Goal: Use online tool/utility: Utilize a website feature to perform a specific function

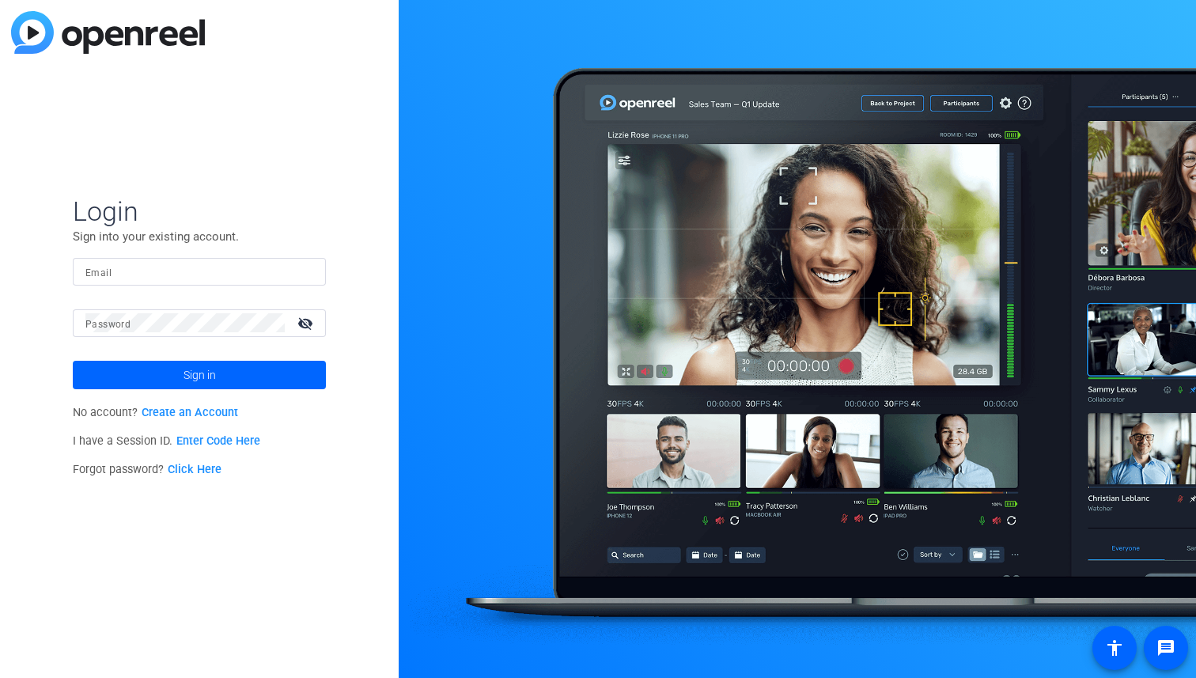
click at [203, 444] on link "Enter Code Here" at bounding box center [218, 440] width 84 height 13
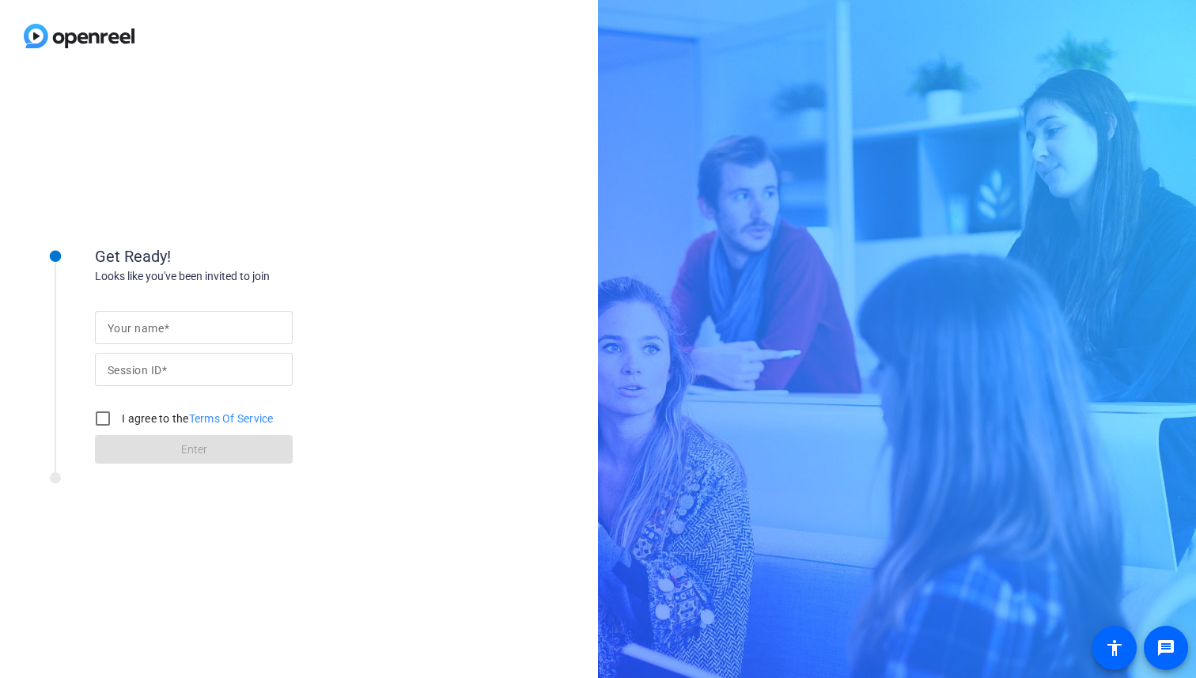
click at [200, 332] on input "Your name" at bounding box center [194, 327] width 172 height 19
type input "Jerod J"
type input "rmU8"
click at [242, 318] on input "Jerod J" at bounding box center [194, 327] width 172 height 19
type input "Jerod Johnson"
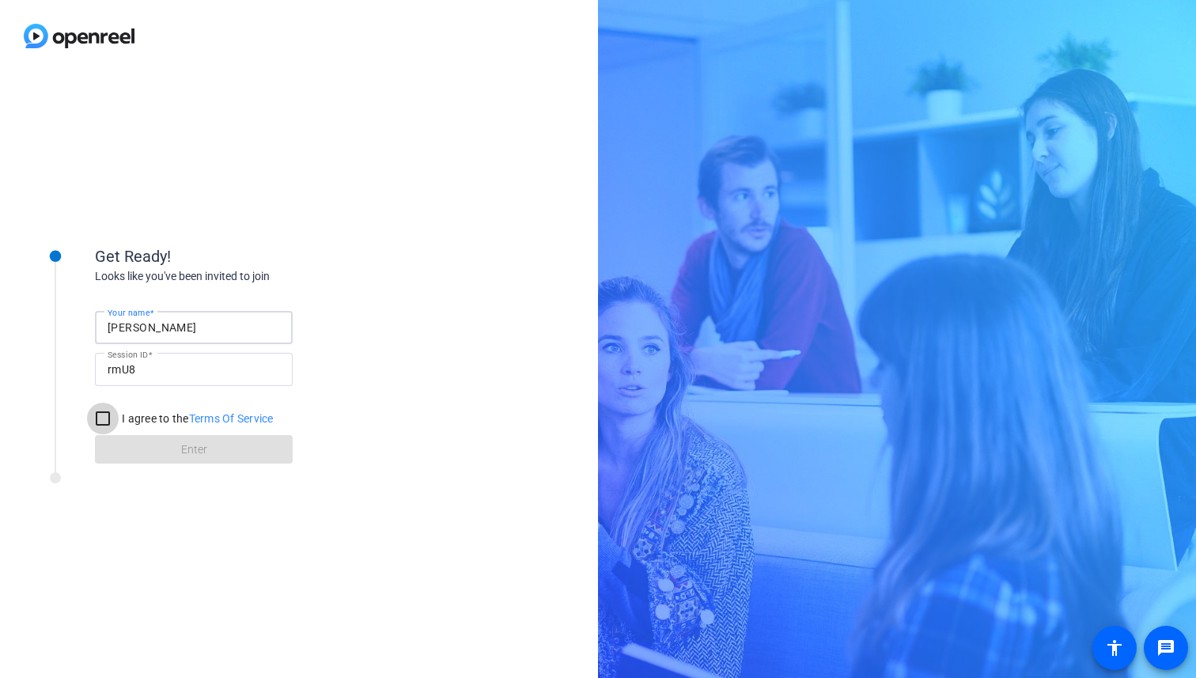
click at [100, 427] on input "I agree to the Terms Of Service" at bounding box center [103, 419] width 32 height 32
checkbox input "true"
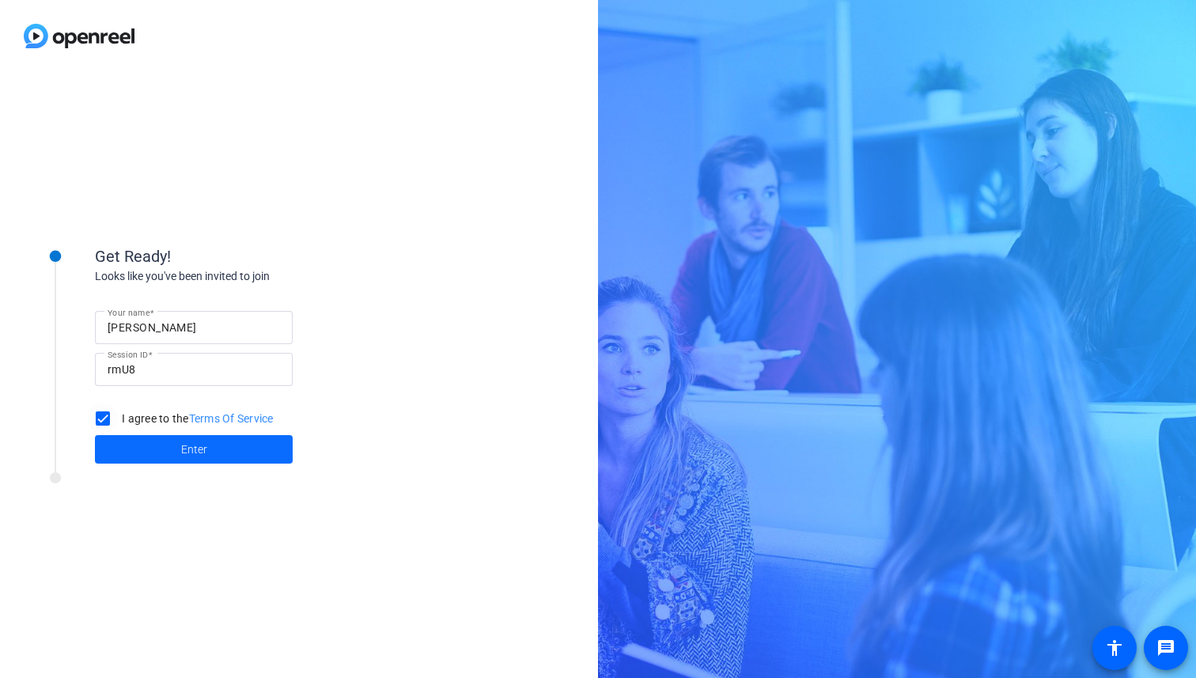
click at [134, 454] on span at bounding box center [194, 449] width 198 height 38
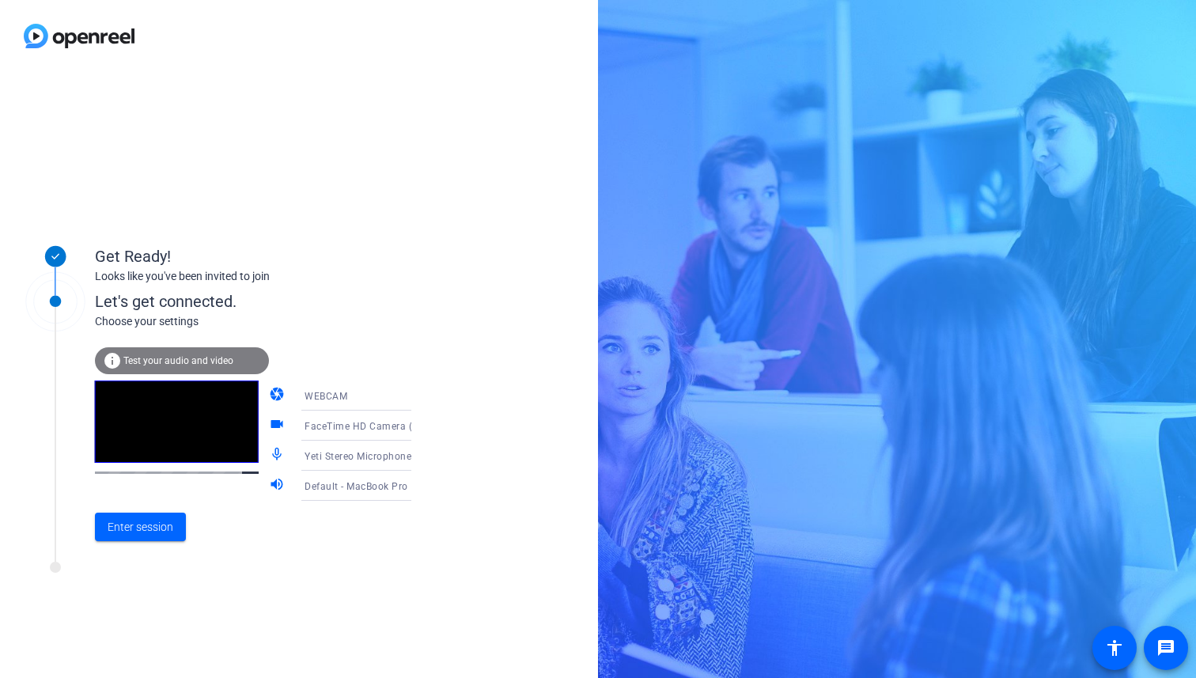
click at [418, 394] on icon at bounding box center [427, 395] width 19 height 19
click at [398, 394] on div at bounding box center [598, 339] width 1196 height 678
click at [168, 526] on span "Enter session" at bounding box center [141, 527] width 66 height 17
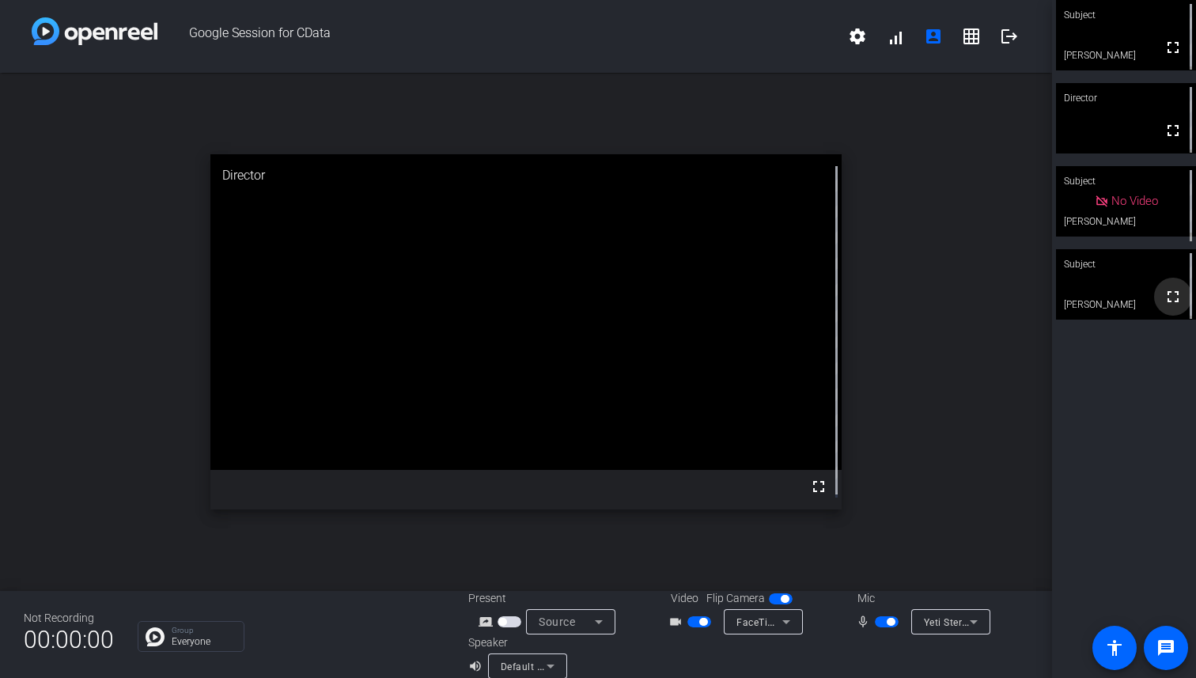
click at [1164, 301] on mat-icon "fullscreen" at bounding box center [1173, 296] width 19 height 19
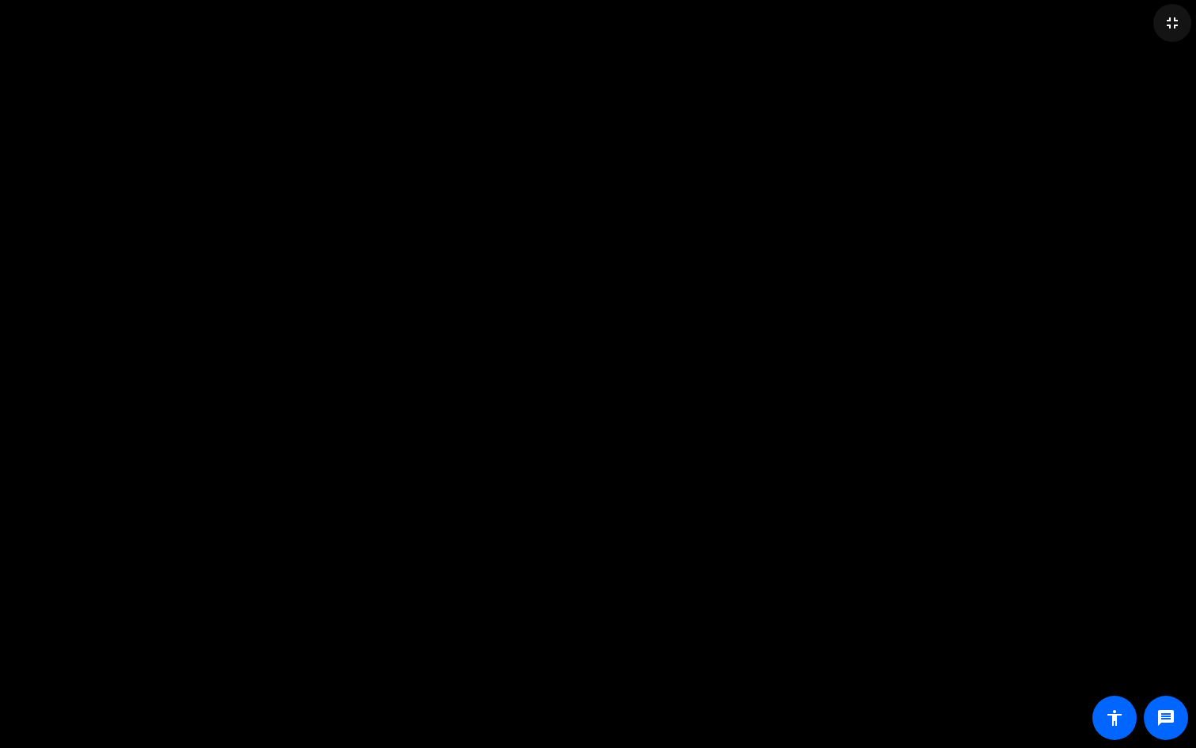
click at [1176, 28] on mat-icon "fullscreen_exit" at bounding box center [1172, 22] width 19 height 19
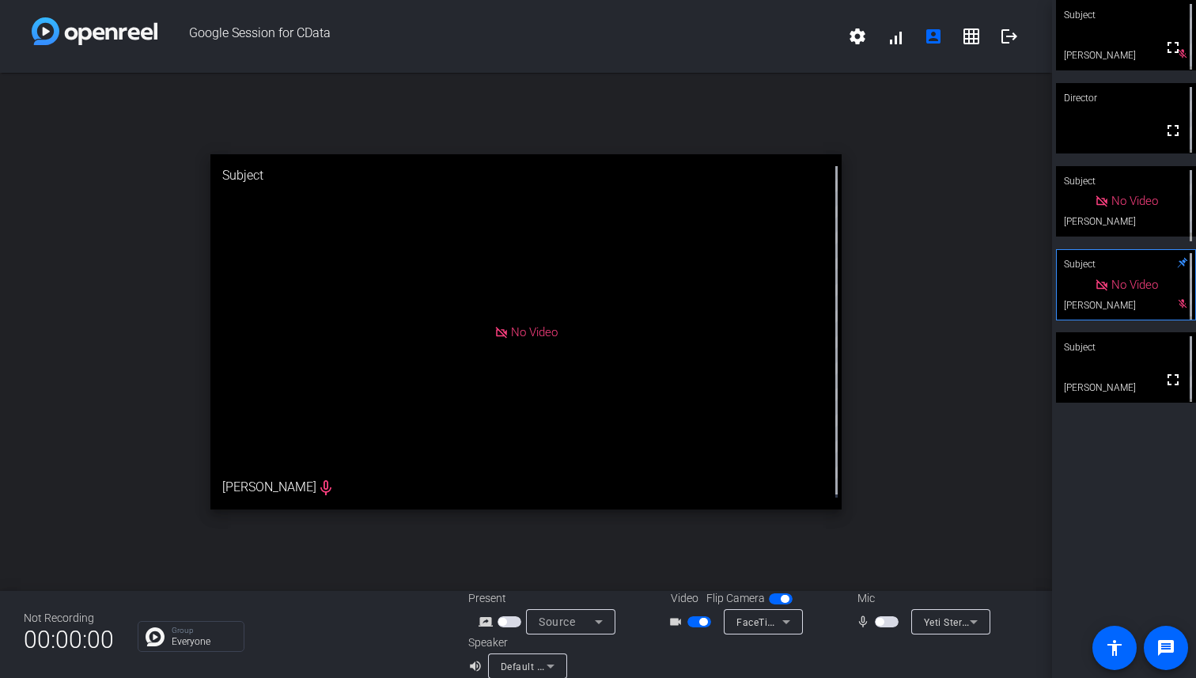
click at [889, 621] on span "button" at bounding box center [887, 621] width 24 height 11
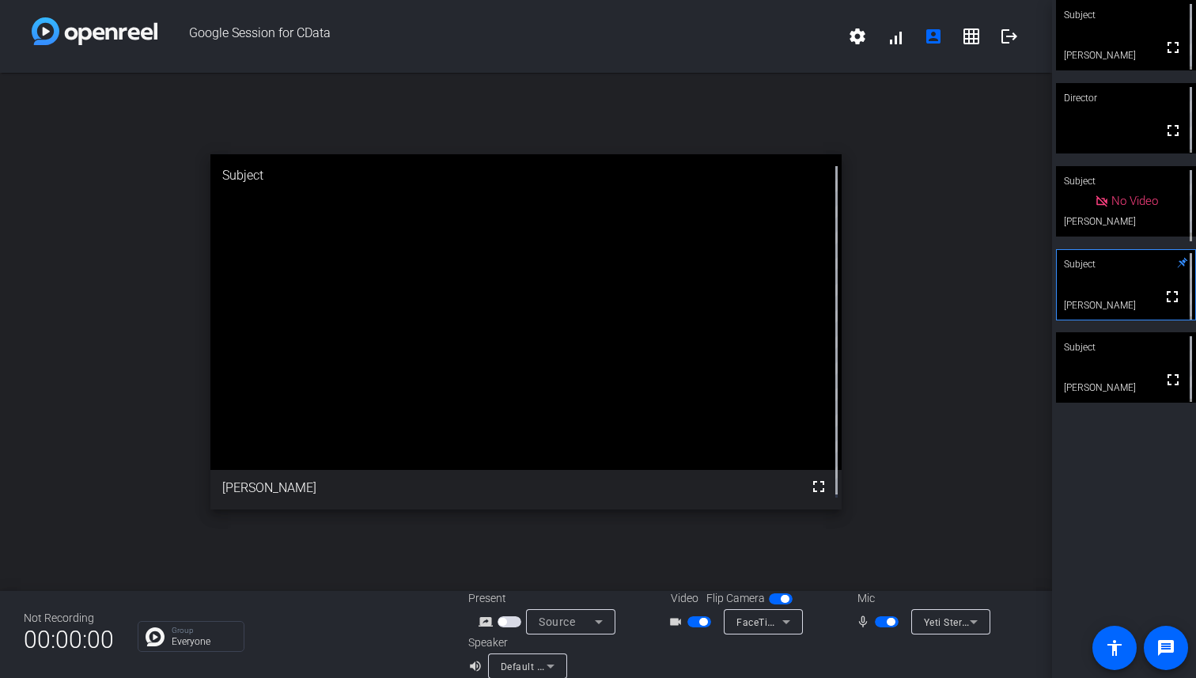
click at [878, 621] on span "button" at bounding box center [887, 621] width 24 height 11
click at [849, 40] on mat-icon "settings" at bounding box center [857, 36] width 19 height 19
click at [849, 40] on div at bounding box center [598, 339] width 1196 height 678
click at [882, 40] on span at bounding box center [896, 36] width 38 height 38
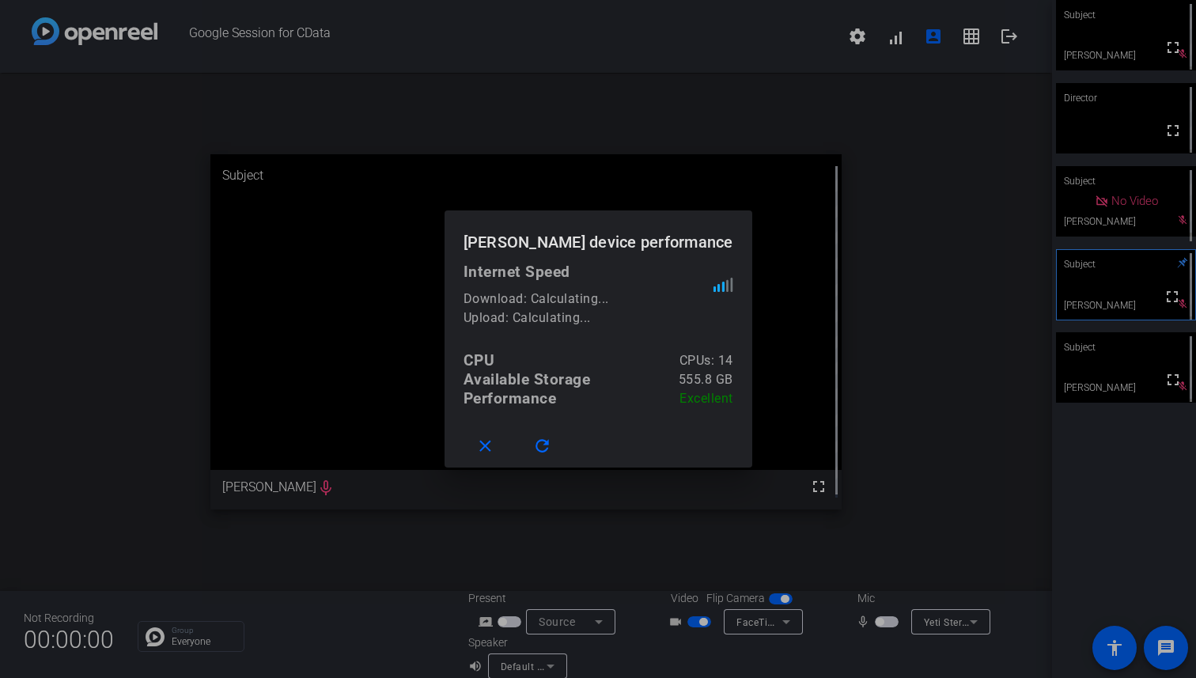
click at [880, 87] on div at bounding box center [598, 339] width 1196 height 678
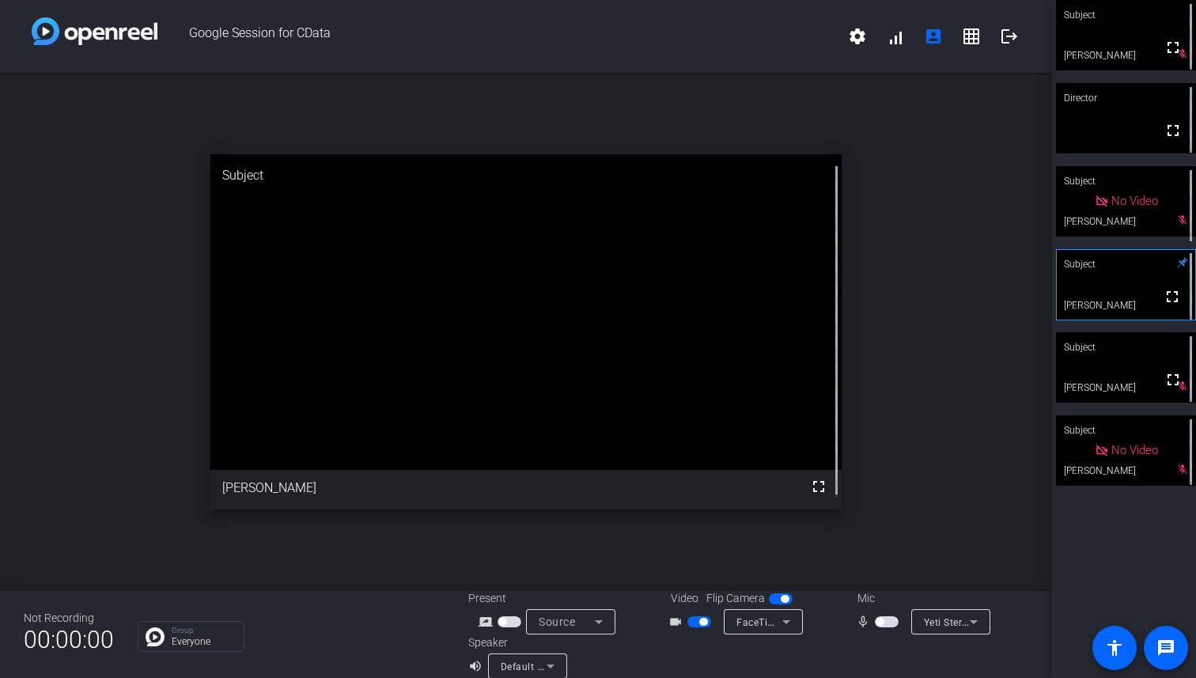
click at [1178, 263] on icon at bounding box center [1183, 263] width 10 height 10
click at [1128, 437] on div "Subject" at bounding box center [1126, 430] width 140 height 30
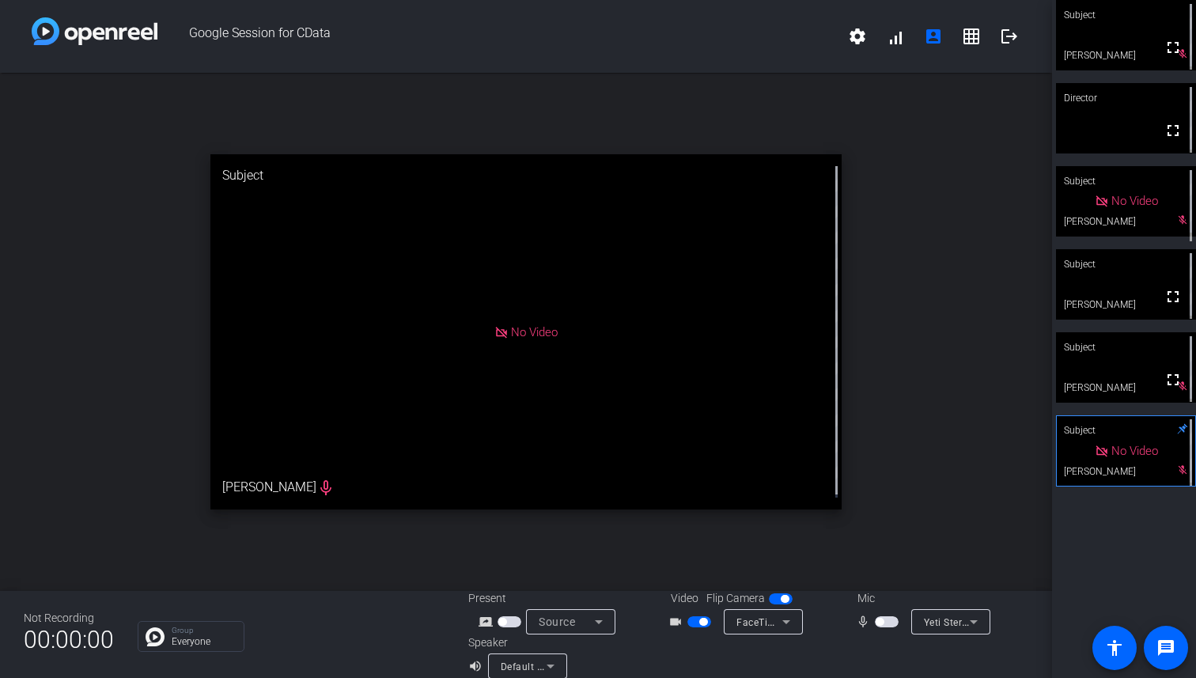
click at [1146, 446] on div "No Video" at bounding box center [1126, 451] width 63 height 18
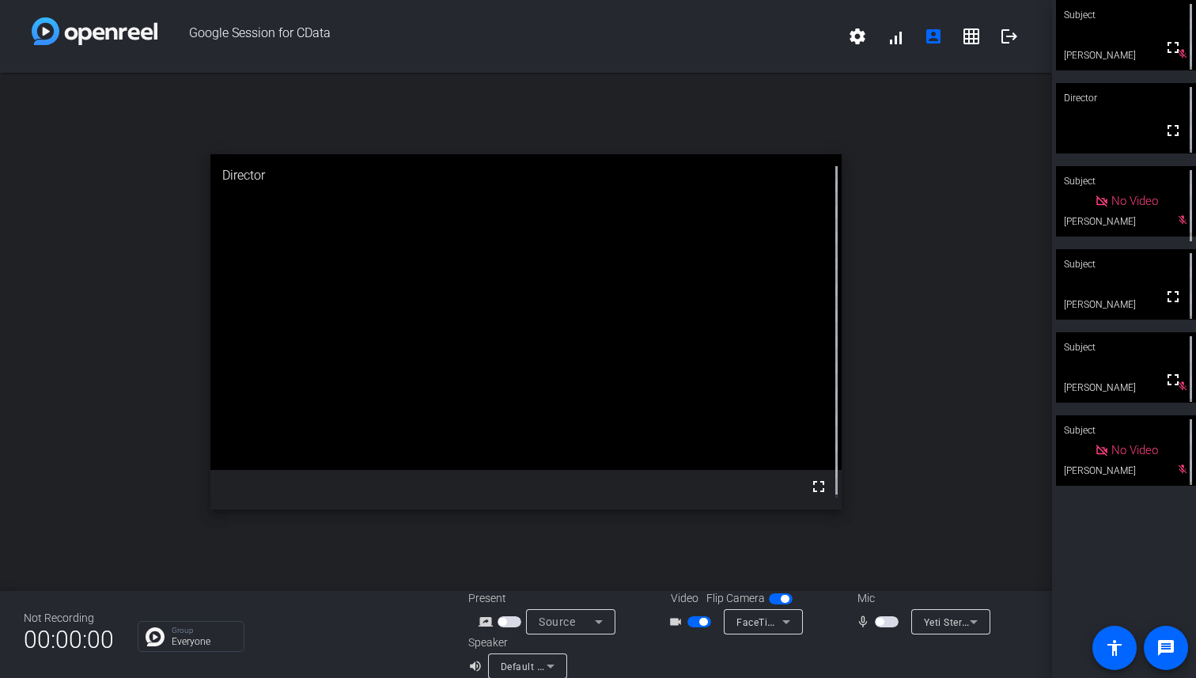
click at [701, 624] on span "button" at bounding box center [703, 622] width 8 height 8
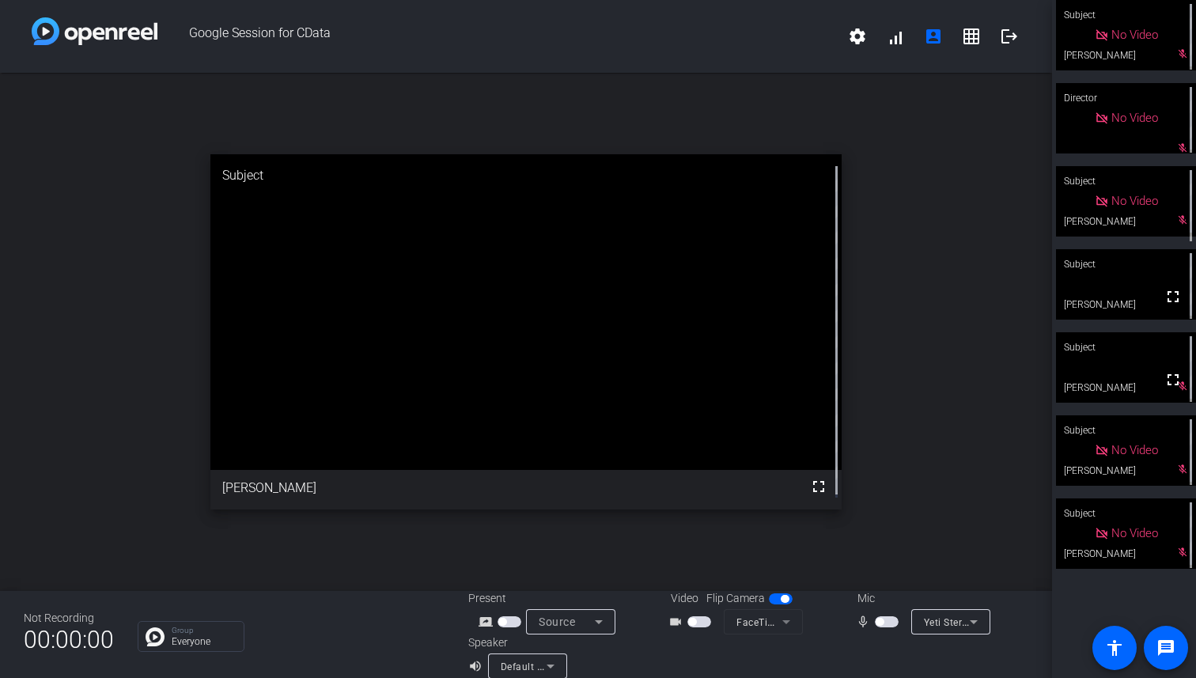
click at [877, 621] on span "button" at bounding box center [887, 621] width 24 height 11
click at [702, 624] on span "button" at bounding box center [699, 621] width 24 height 11
click at [887, 622] on span "button" at bounding box center [891, 622] width 8 height 8
click at [691, 625] on span "button" at bounding box center [699, 621] width 24 height 11
click at [1143, 284] on video at bounding box center [1126, 284] width 140 height 70
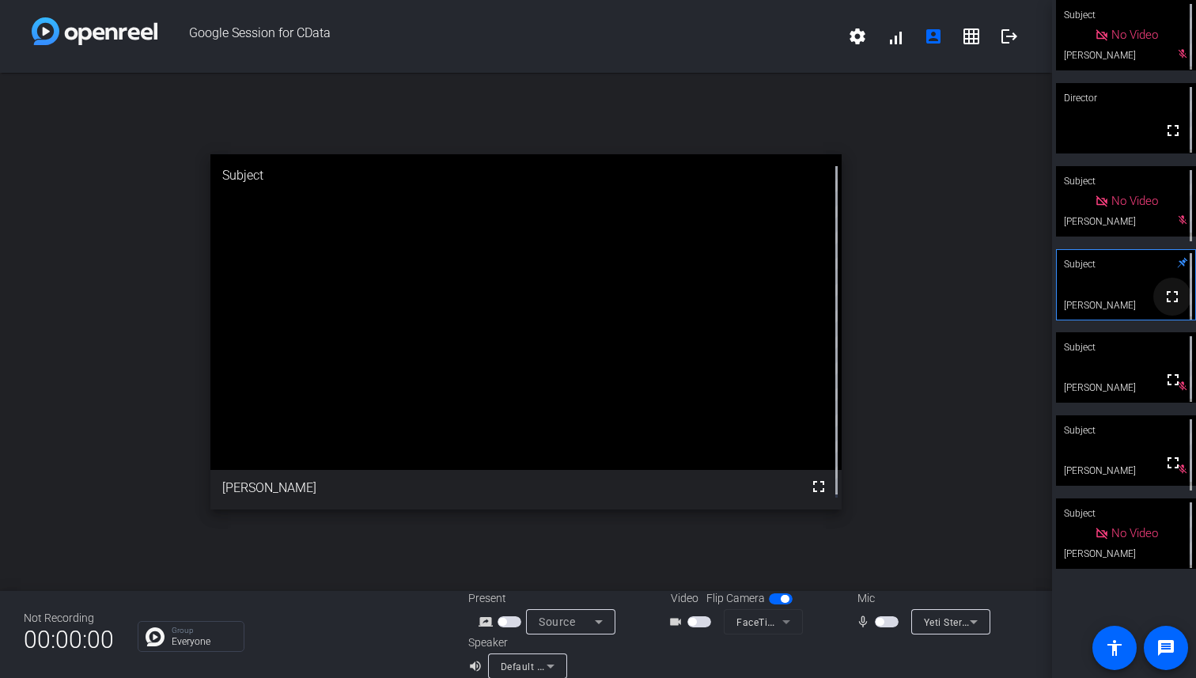
click at [1155, 285] on span at bounding box center [1172, 297] width 38 height 38
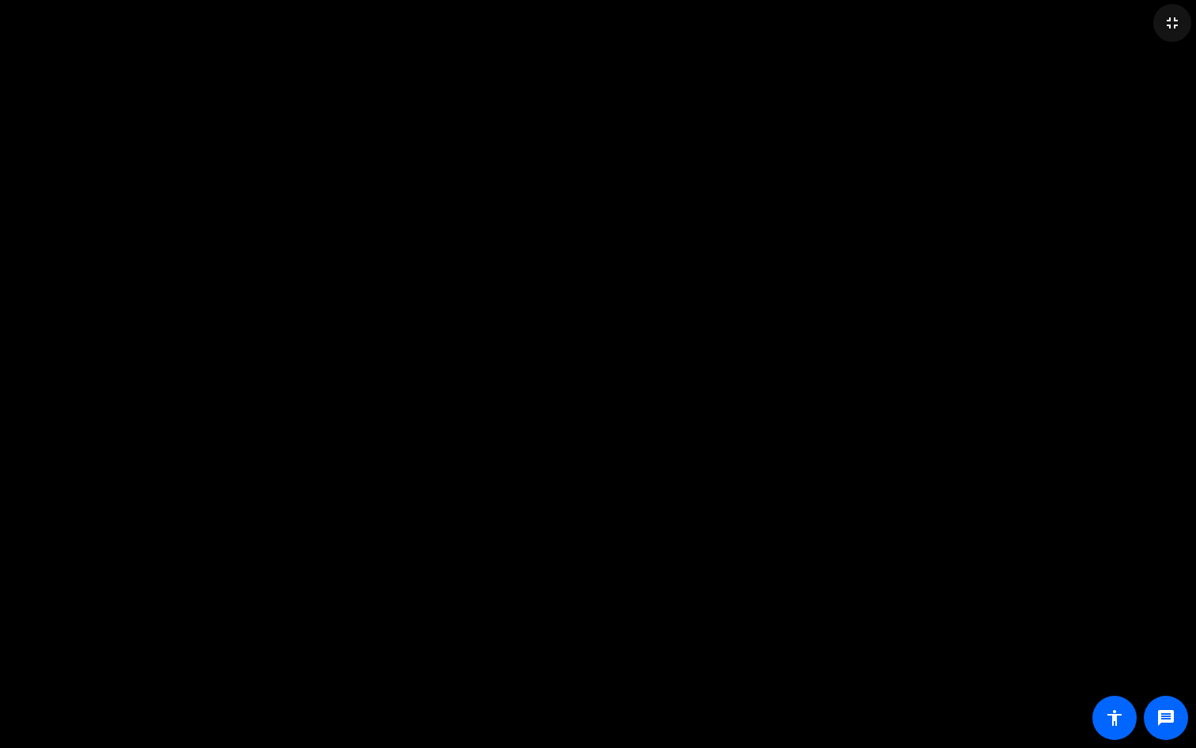
click at [1176, 20] on mat-icon "fullscreen_exit" at bounding box center [1172, 22] width 19 height 19
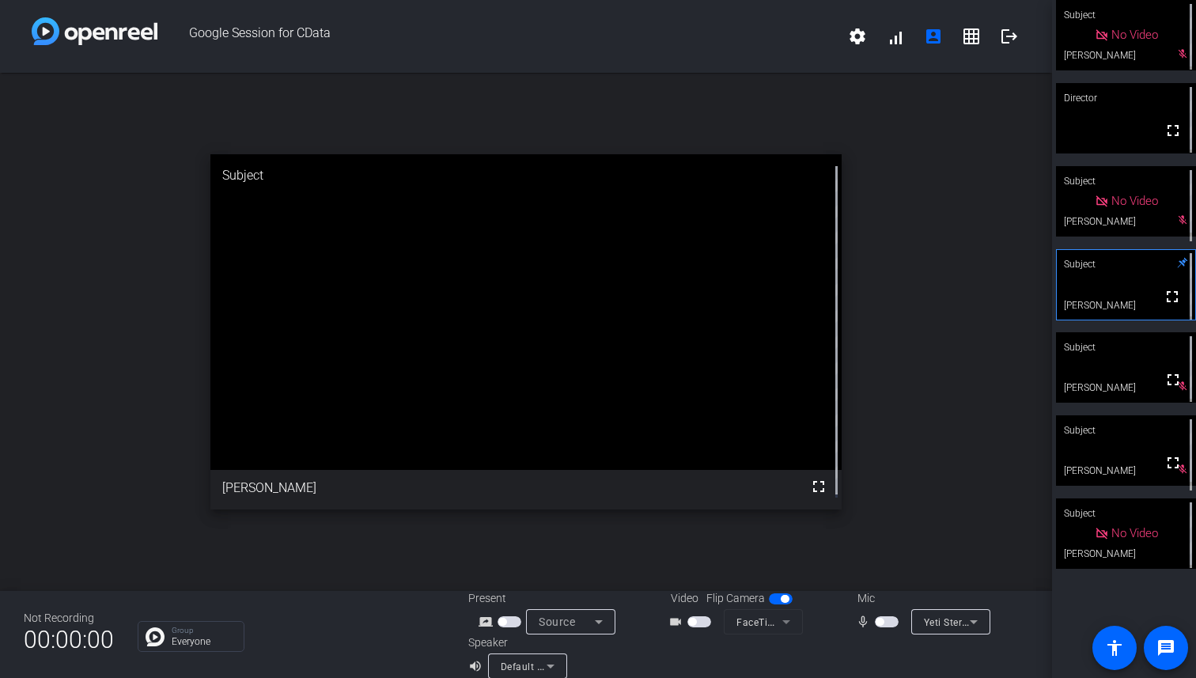
click at [880, 621] on span "button" at bounding box center [887, 621] width 24 height 11
click at [1143, 279] on video at bounding box center [1126, 285] width 138 height 70
click at [1142, 276] on div "Subject" at bounding box center [1126, 264] width 140 height 30
click at [875, 620] on span "button" at bounding box center [887, 621] width 24 height 11
click at [875, 628] on mat-slide-toggle at bounding box center [888, 621] width 27 height 17
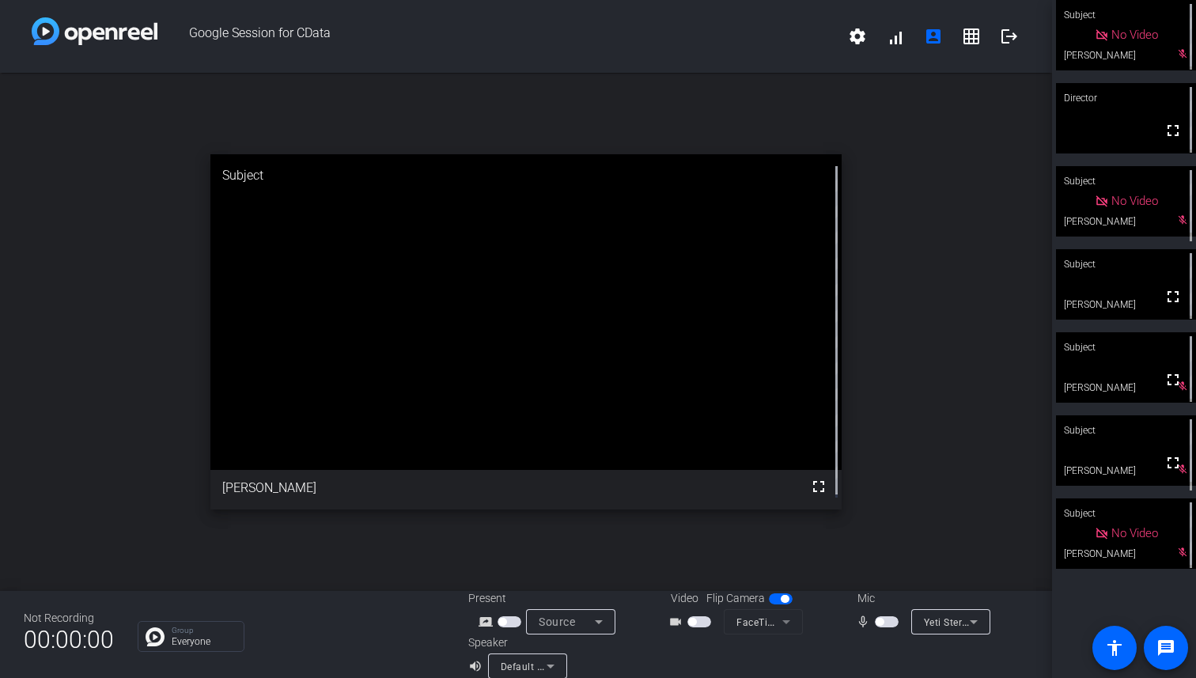
click at [880, 617] on span "button" at bounding box center [887, 621] width 24 height 11
click at [887, 621] on span "button" at bounding box center [891, 622] width 8 height 8
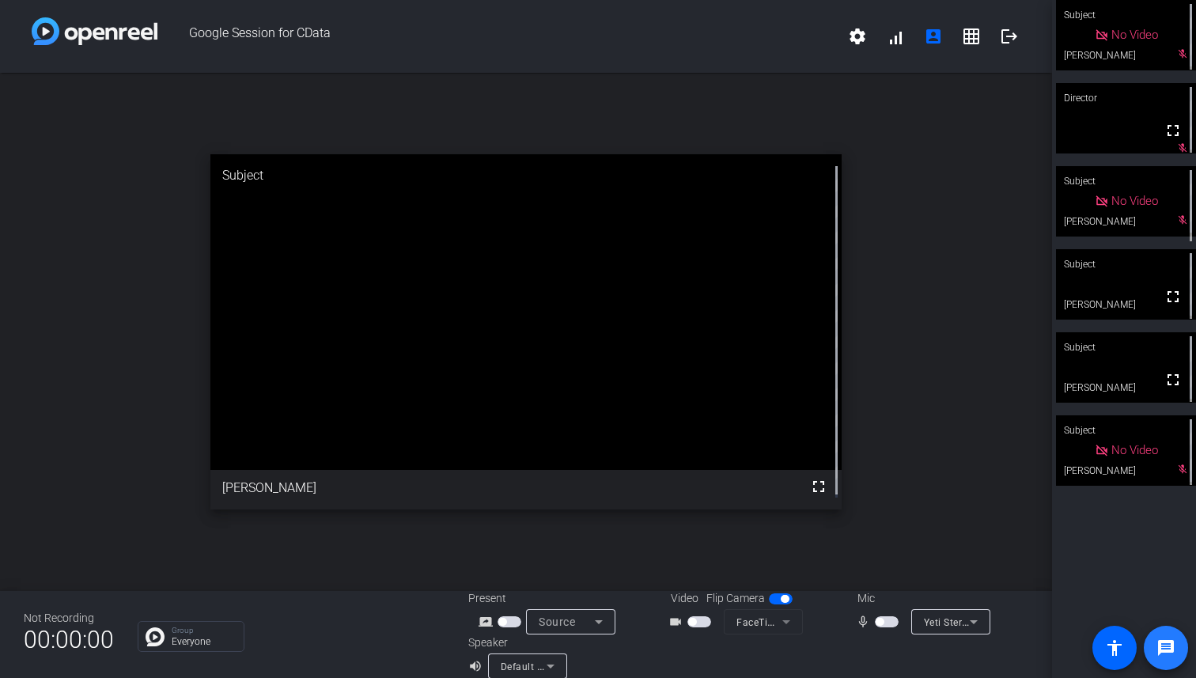
click at [1164, 650] on mat-icon "message" at bounding box center [1166, 647] width 19 height 19
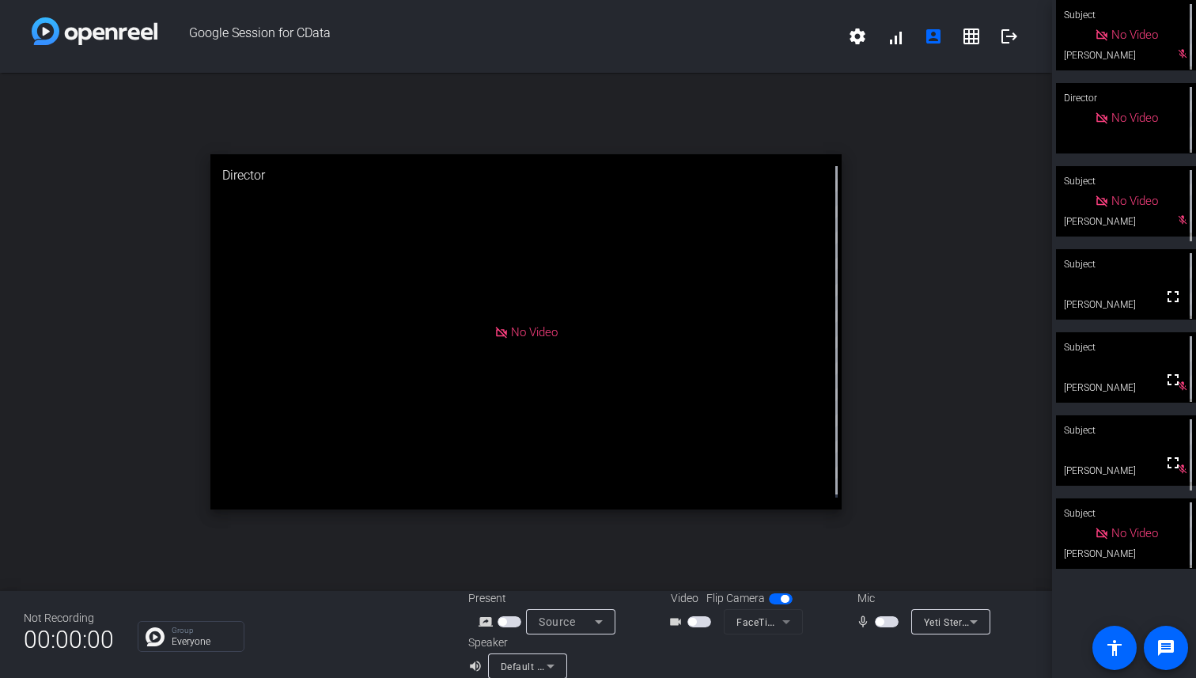
click at [880, 623] on span "button" at bounding box center [887, 621] width 24 height 11
click at [707, 623] on div at bounding box center [700, 621] width 27 height 11
click at [702, 620] on span "button" at bounding box center [699, 621] width 24 height 11
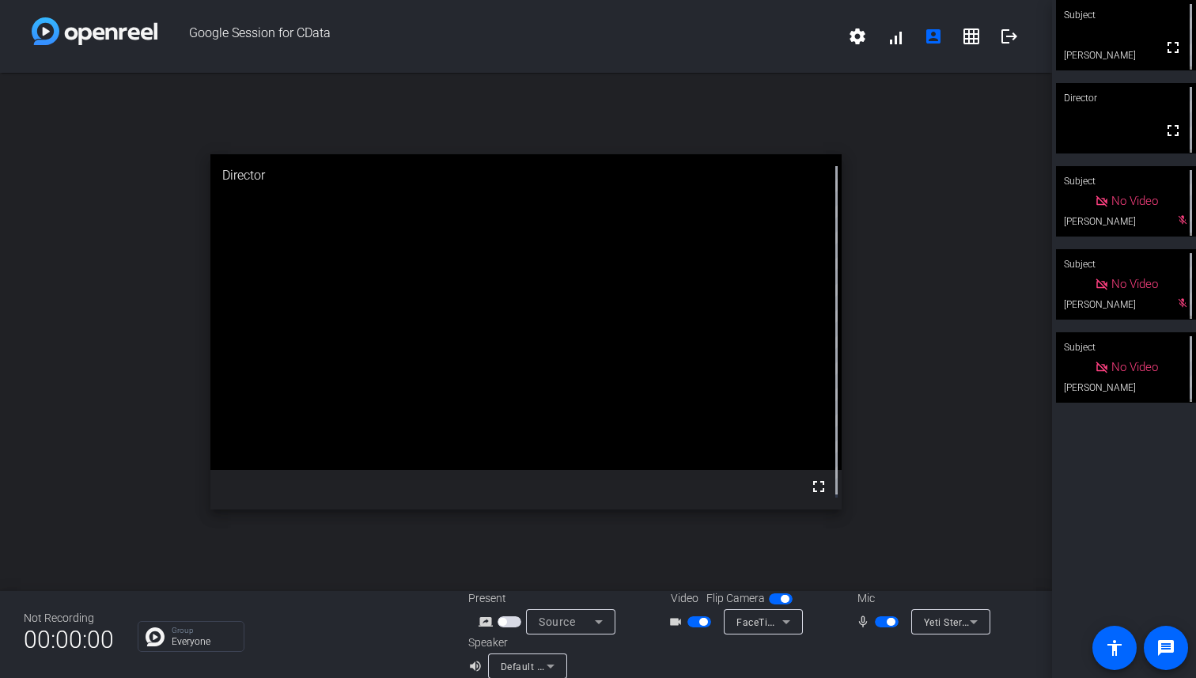
click at [699, 624] on span "button" at bounding box center [703, 622] width 8 height 8
click at [878, 623] on span "button" at bounding box center [887, 621] width 24 height 11
click at [877, 628] on mat-slide-toggle at bounding box center [888, 621] width 27 height 17
click at [877, 626] on span "button" at bounding box center [887, 621] width 24 height 11
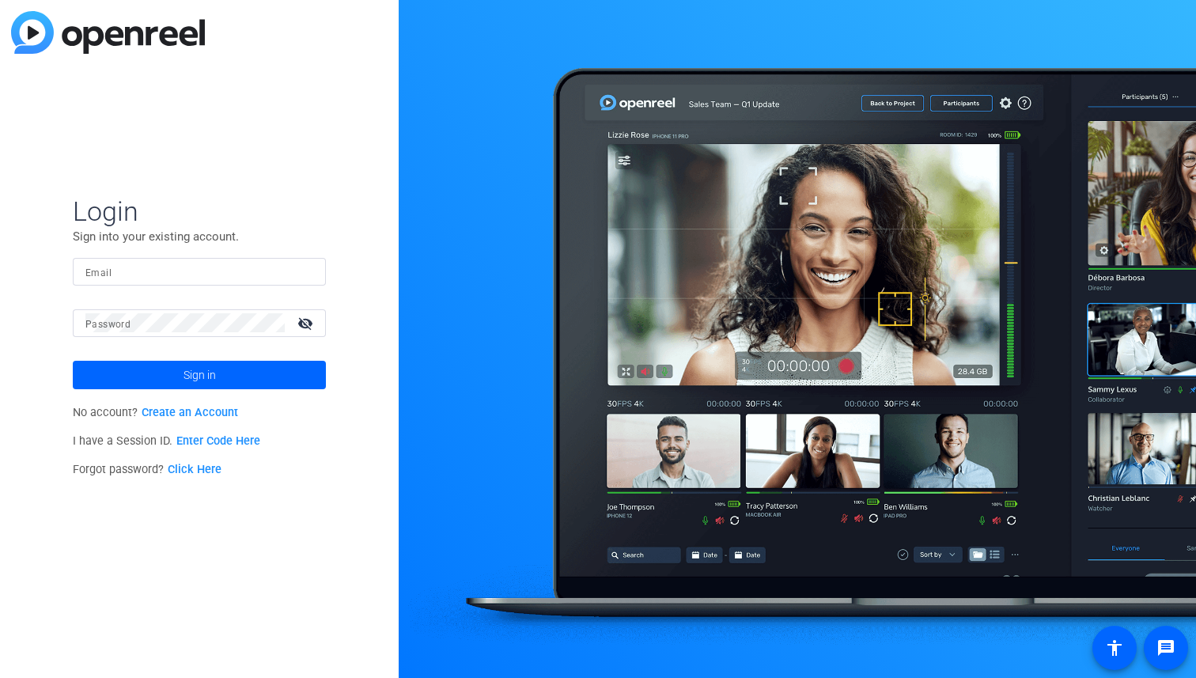
click at [197, 445] on link "Enter Code Here" at bounding box center [218, 440] width 84 height 13
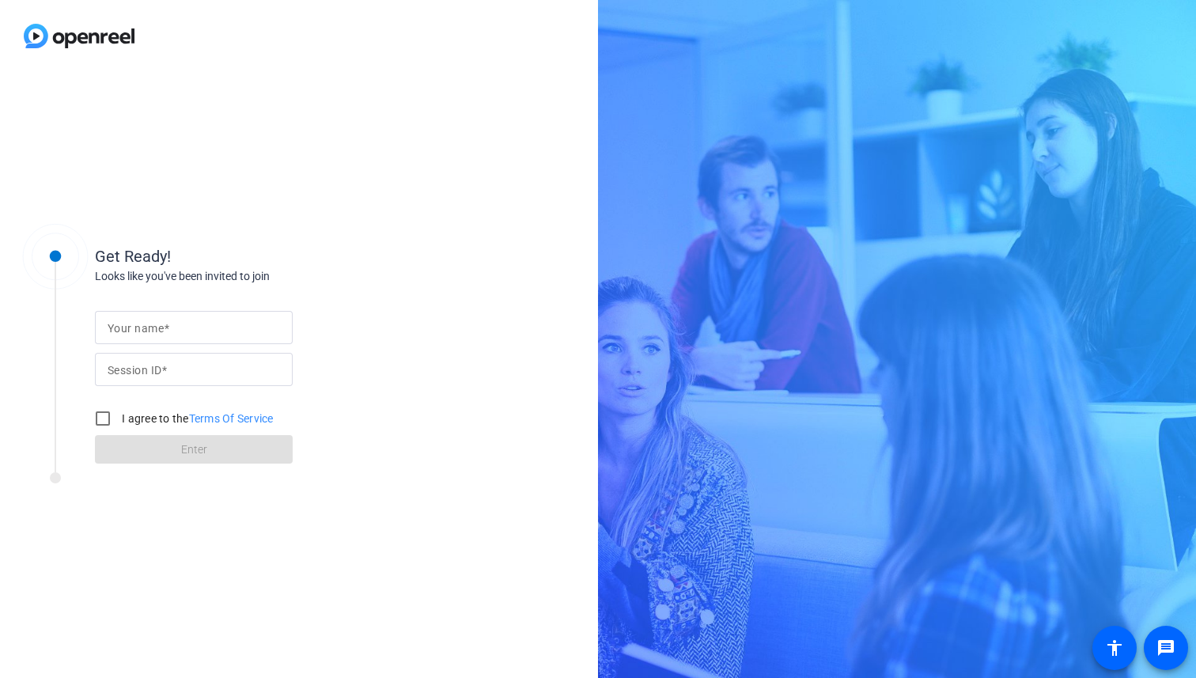
click at [158, 338] on div at bounding box center [194, 327] width 172 height 33
type input "[PERSON_NAME]"
type input "rmU8"
click at [102, 419] on input "I agree to the Terms Of Service" at bounding box center [103, 419] width 32 height 32
checkbox input "true"
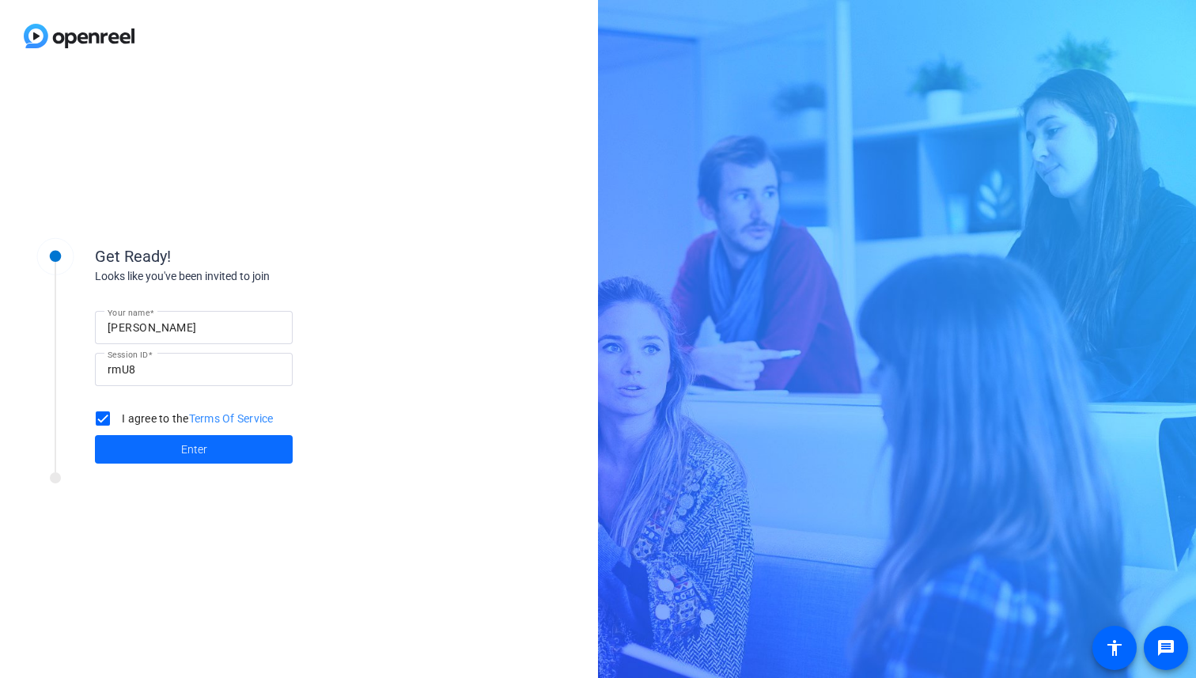
click at [136, 447] on span at bounding box center [194, 449] width 198 height 38
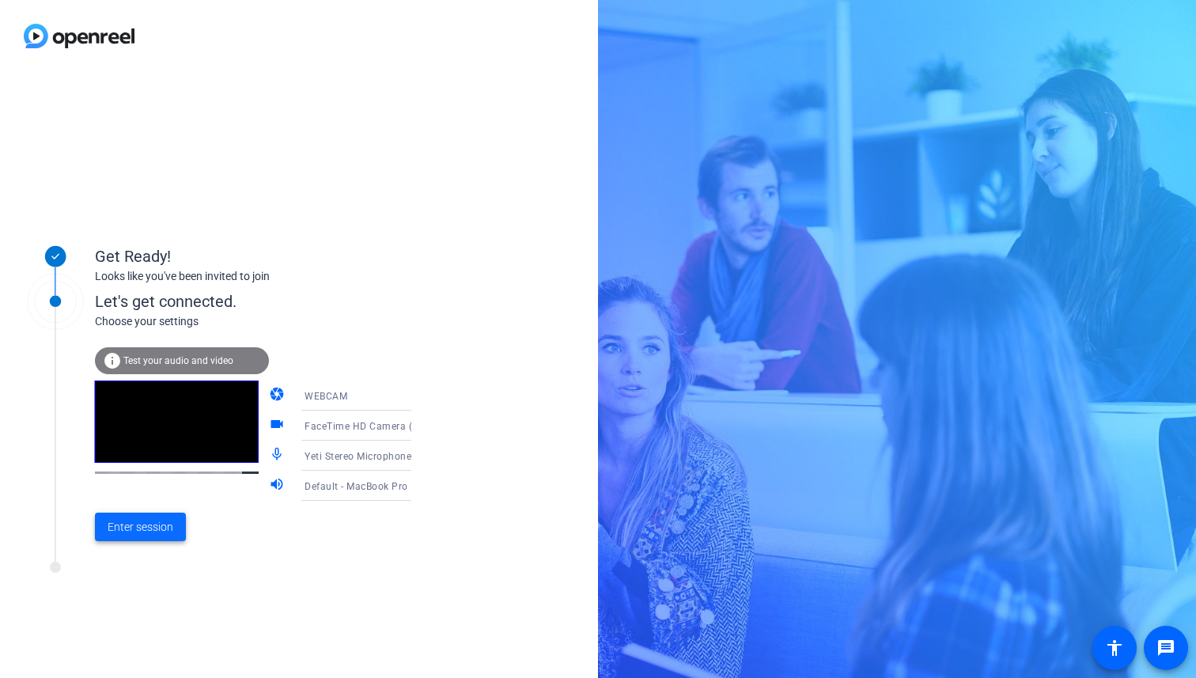
click at [162, 528] on span "Enter session" at bounding box center [141, 527] width 66 height 17
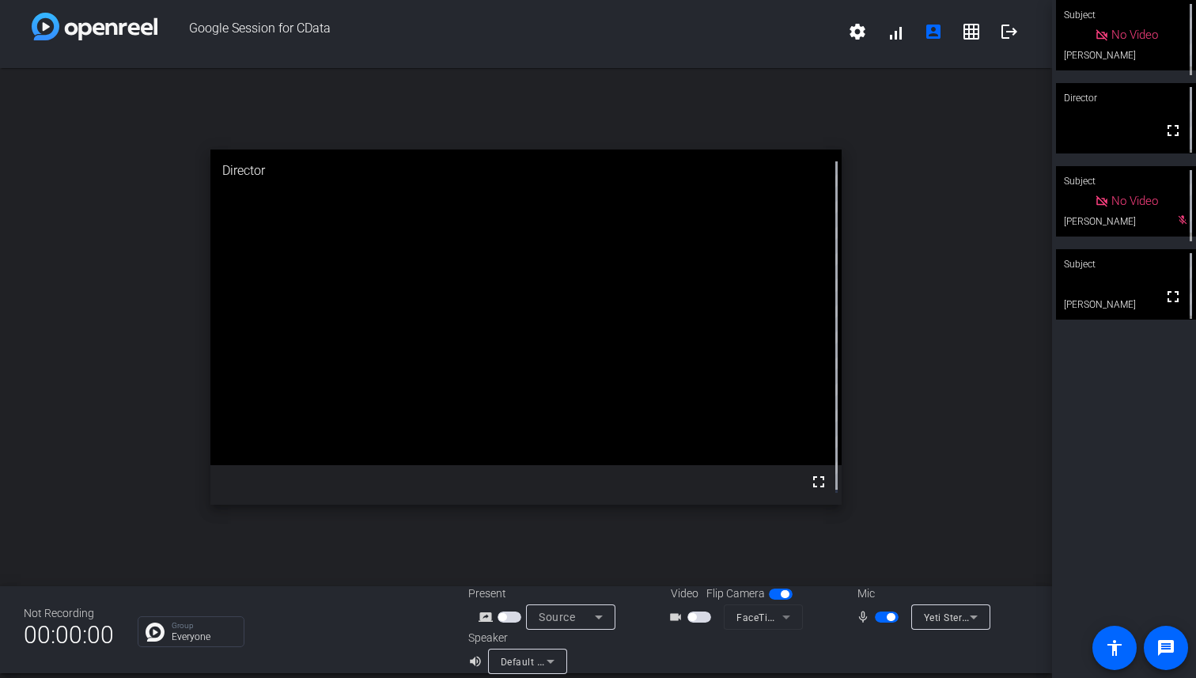
scroll to position [18, 0]
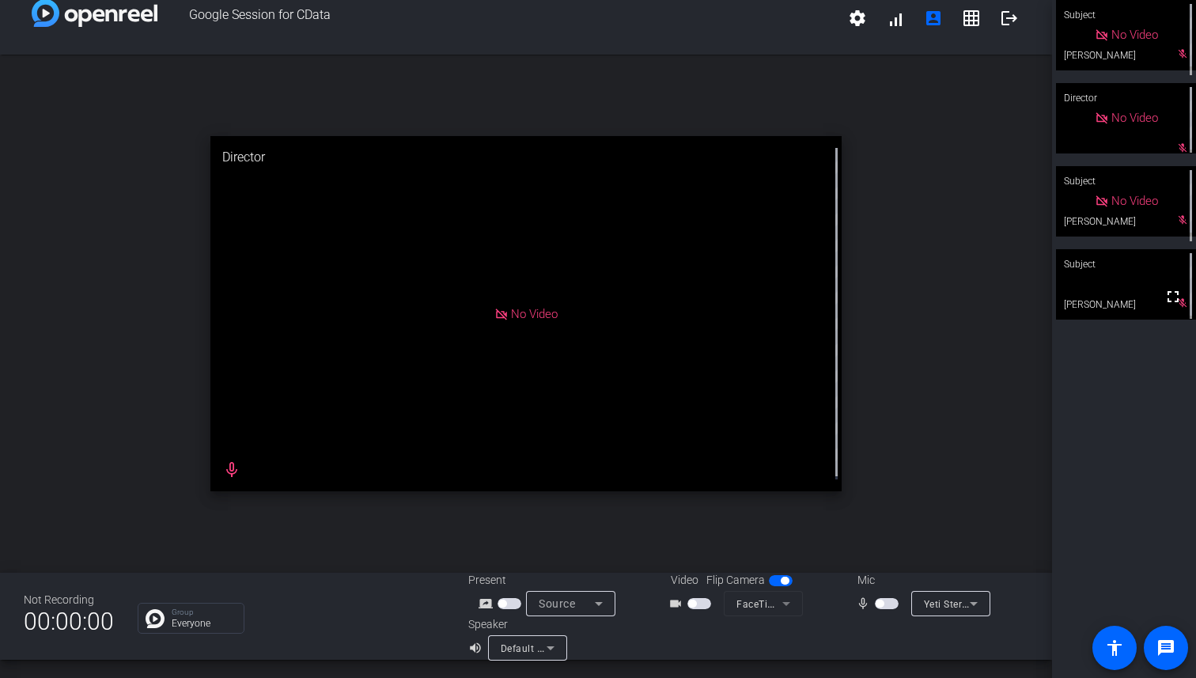
click at [879, 604] on span "button" at bounding box center [887, 603] width 24 height 11
